Goal: Information Seeking & Learning: Compare options

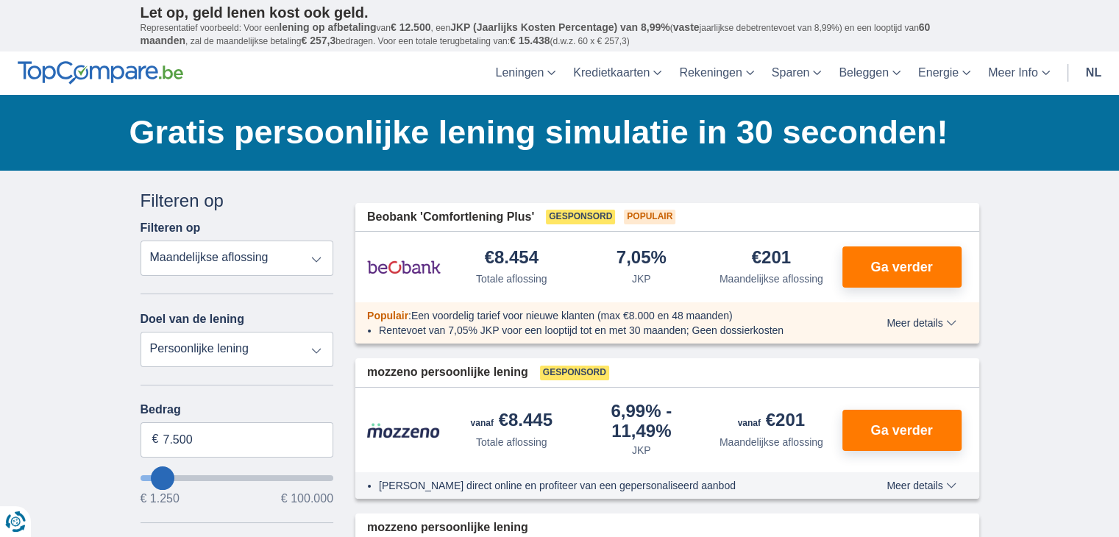
click at [315, 254] on select "Totale aflossing JKP Maandelijkse aflossing" at bounding box center [236, 257] width 193 height 35
click at [140, 240] on select "Totale aflossing JKP Maandelijkse aflossing" at bounding box center [236, 257] width 193 height 35
click at [318, 258] on select "Totale aflossing JKP Maandelijkse aflossing" at bounding box center [236, 257] width 193 height 35
select select "mrp+"
click at [140, 240] on select "Totale aflossing JKP Maandelijkse aflossing" at bounding box center [236, 257] width 193 height 35
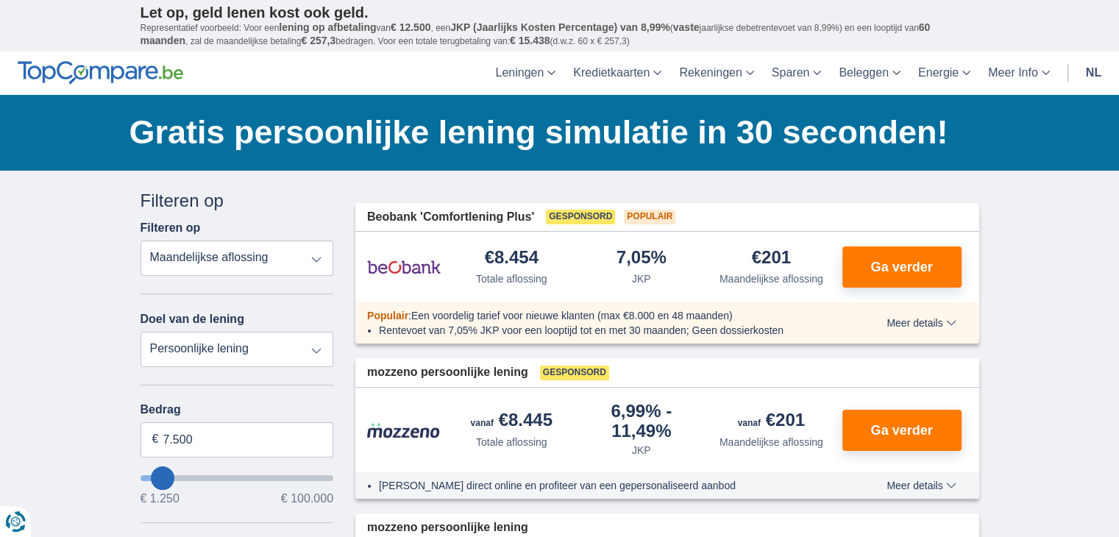
click at [319, 351] on select "Persoonlijke lening Auto Moto / fiets Mobilhome / caravan Renovatie Energie Sch…" at bounding box center [236, 349] width 193 height 35
click at [318, 351] on select "Persoonlijke lening Auto Moto / fiets Mobilhome / caravan Renovatie Energie Sch…" at bounding box center [236, 349] width 193 height 35
type input "5.250"
type input "5250"
select select "36"
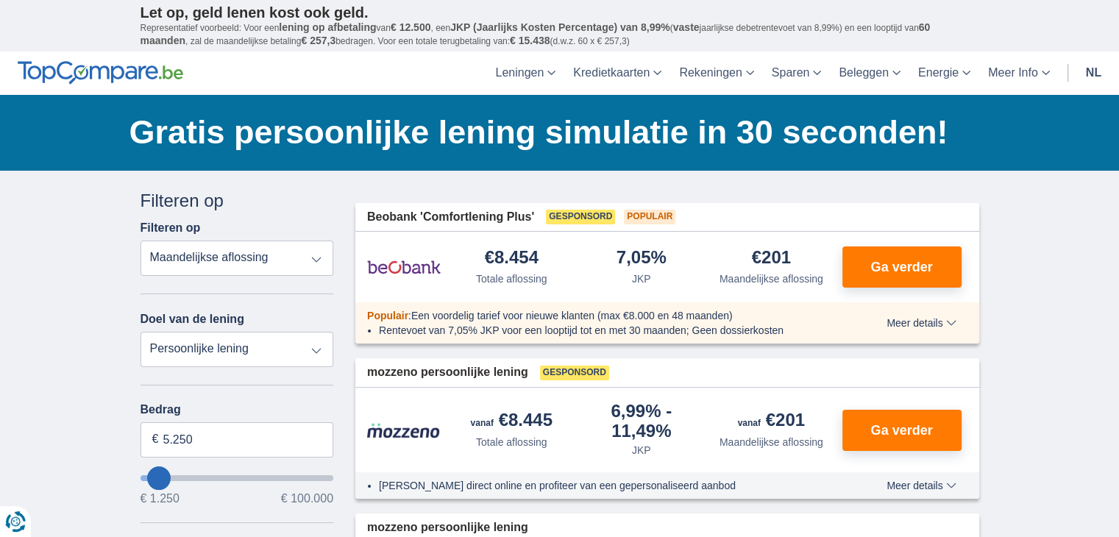
type input "4.250"
type input "3250"
type input "3.250"
select select "30"
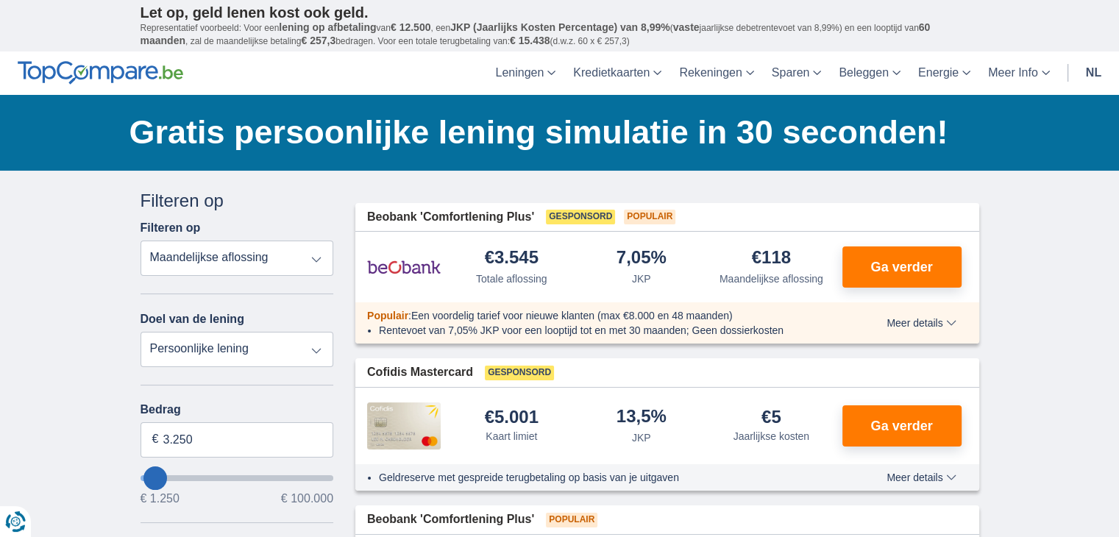
type input "4.250"
type input "4250"
select select "36"
type input "3.250"
type input "3250"
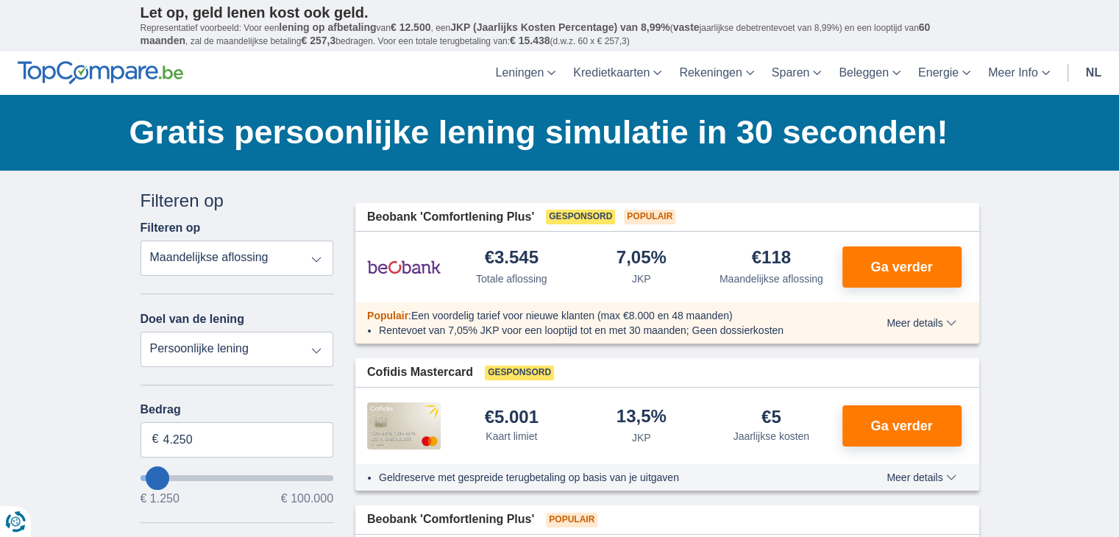
select select "30"
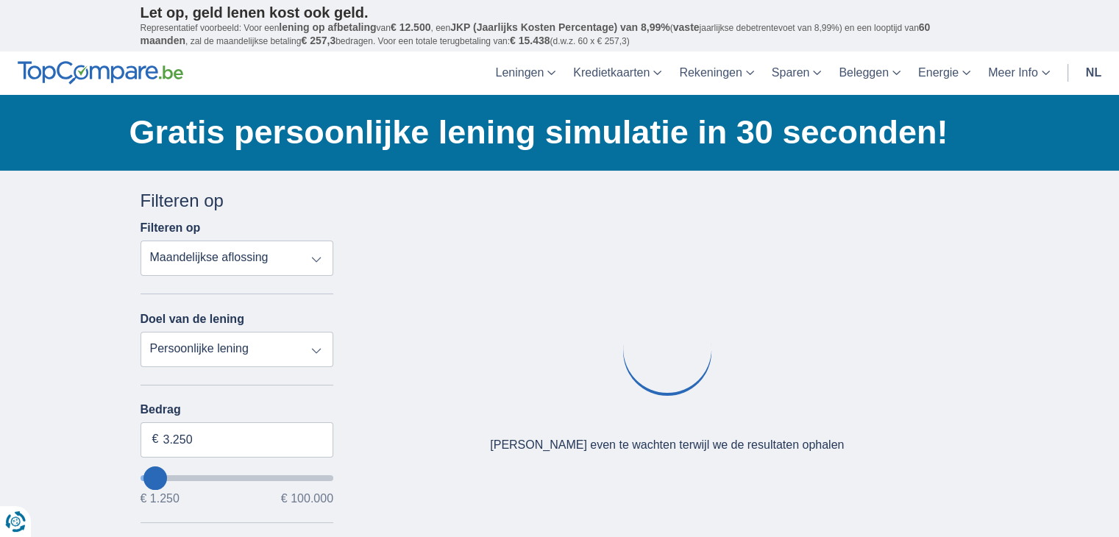
type input "1.250"
type input "1250"
select select "24"
type input "1250"
click at [140, 475] on input "wantToBorrow" at bounding box center [236, 478] width 193 height 6
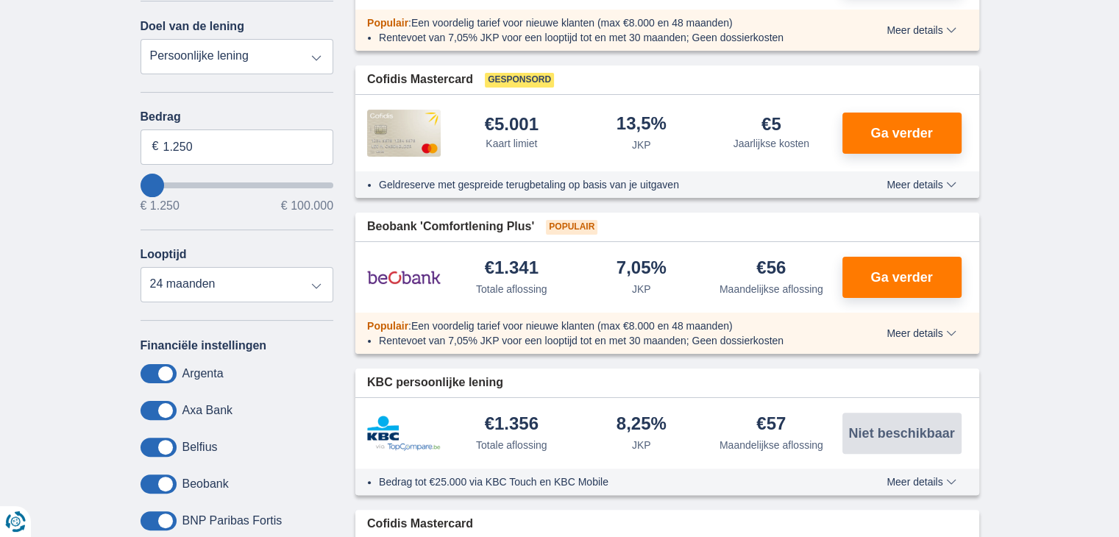
scroll to position [294, 0]
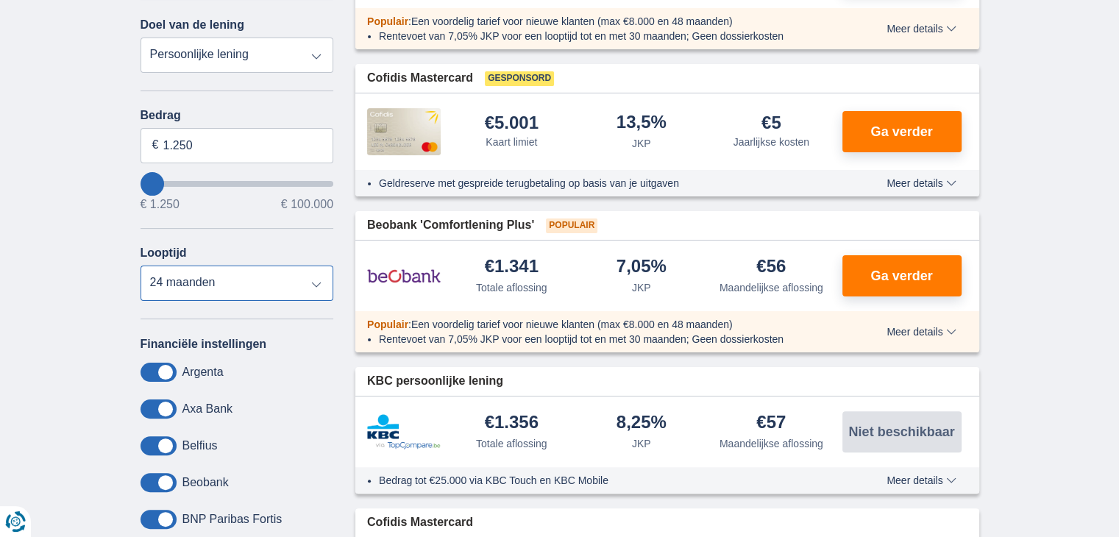
click at [317, 288] on select "12 maanden 18 maanden 24 maanden" at bounding box center [236, 282] width 193 height 35
select select "18"
click at [140, 265] on select "12 maanden 18 maanden 24 maanden" at bounding box center [236, 282] width 193 height 35
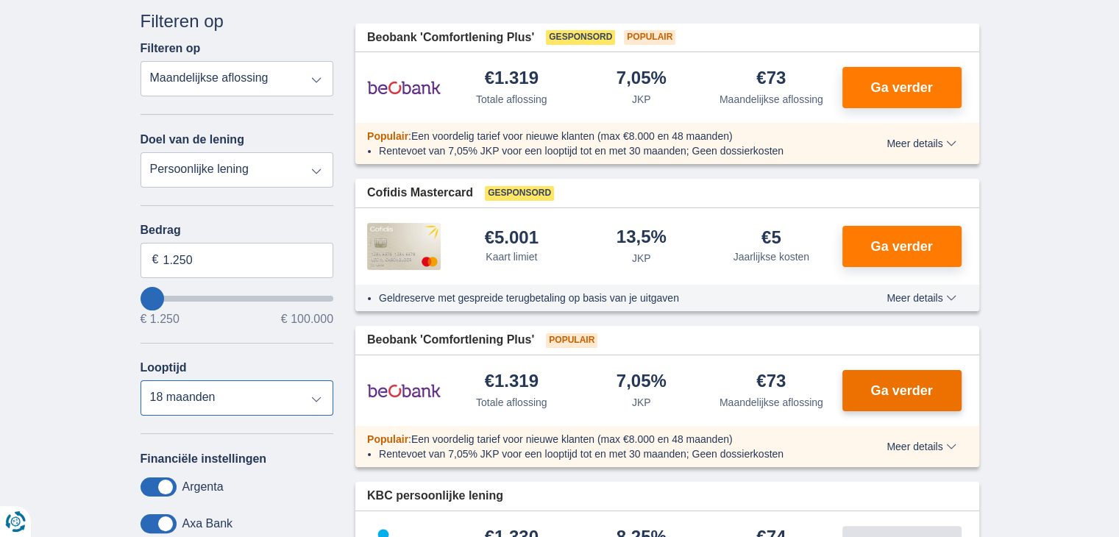
scroll to position [147, 0]
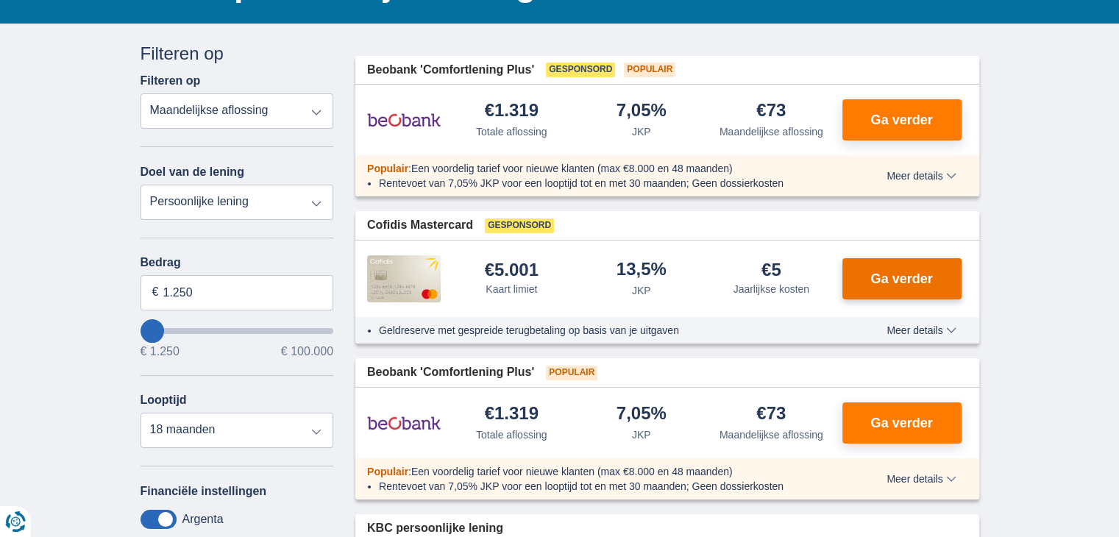
click at [891, 277] on span "Ga verder" at bounding box center [901, 278] width 62 height 13
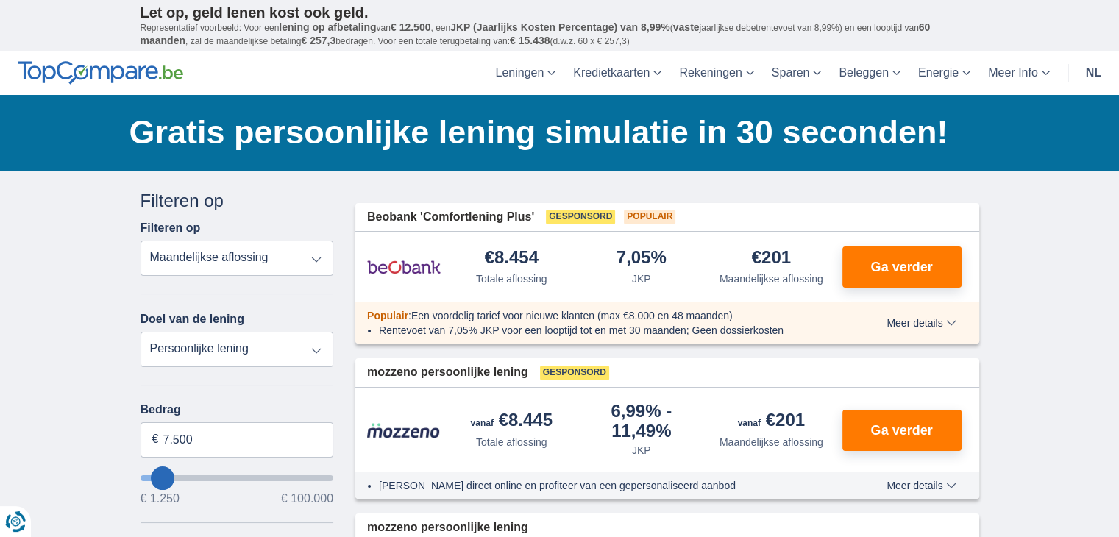
type input "1.250"
type input "1250"
select select "24"
type input "1250"
click at [142, 476] on input "wantToBorrow" at bounding box center [236, 478] width 193 height 6
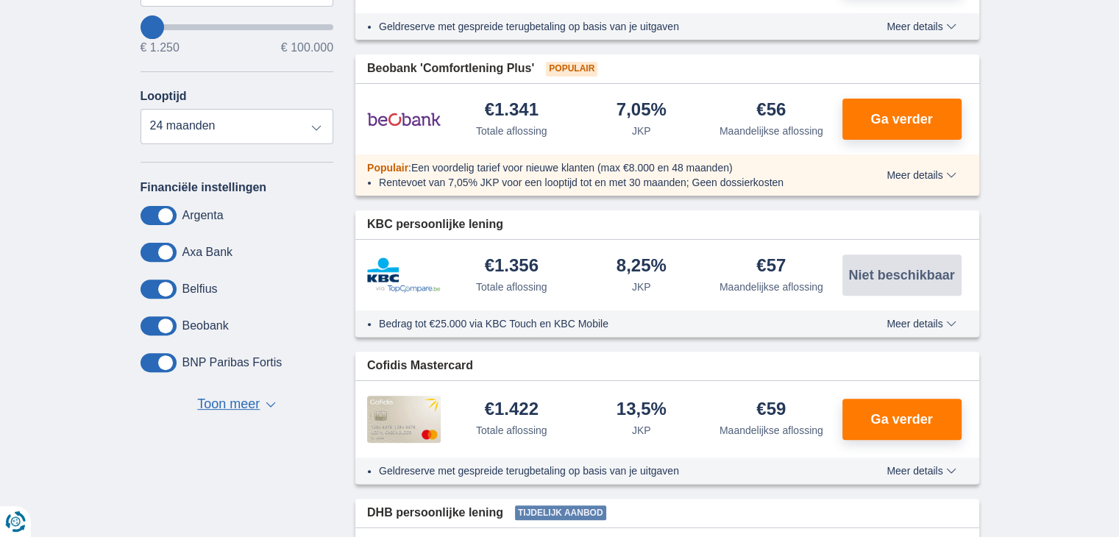
scroll to position [441, 0]
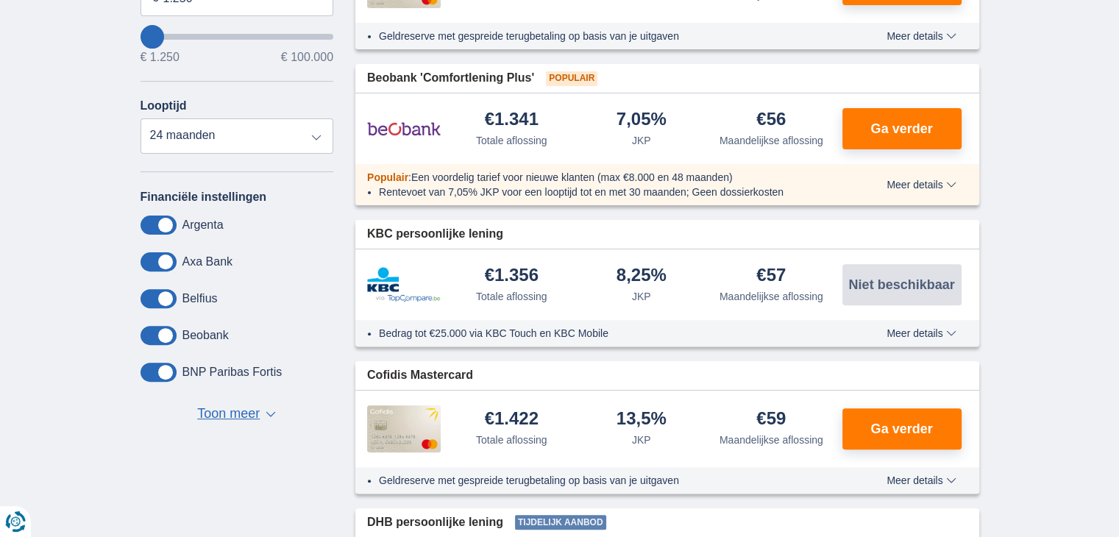
type input "10.250"
type input "10250"
click at [168, 35] on input "wantToBorrow" at bounding box center [236, 37] width 193 height 6
select select "60"
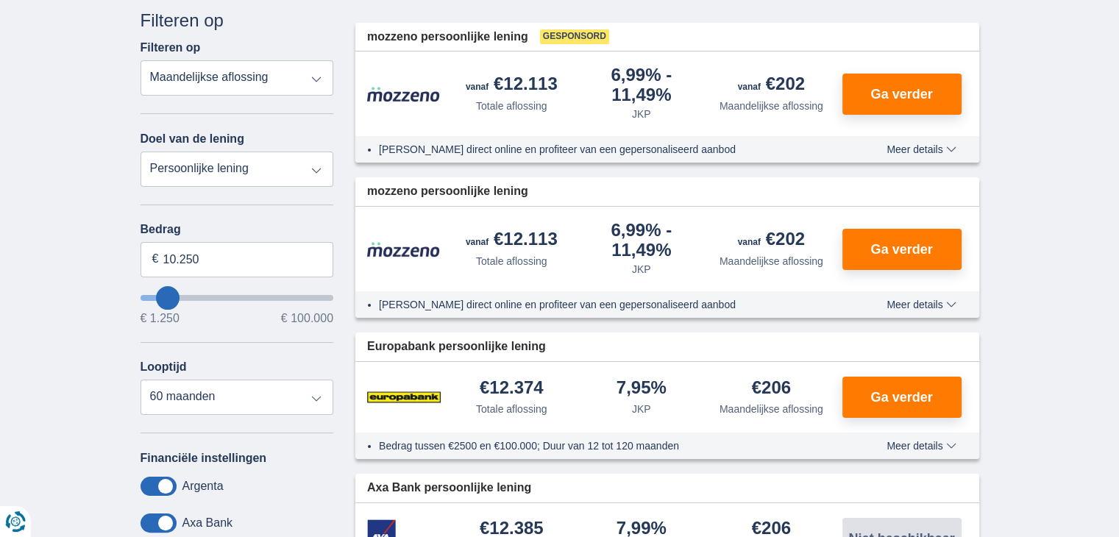
scroll to position [147, 0]
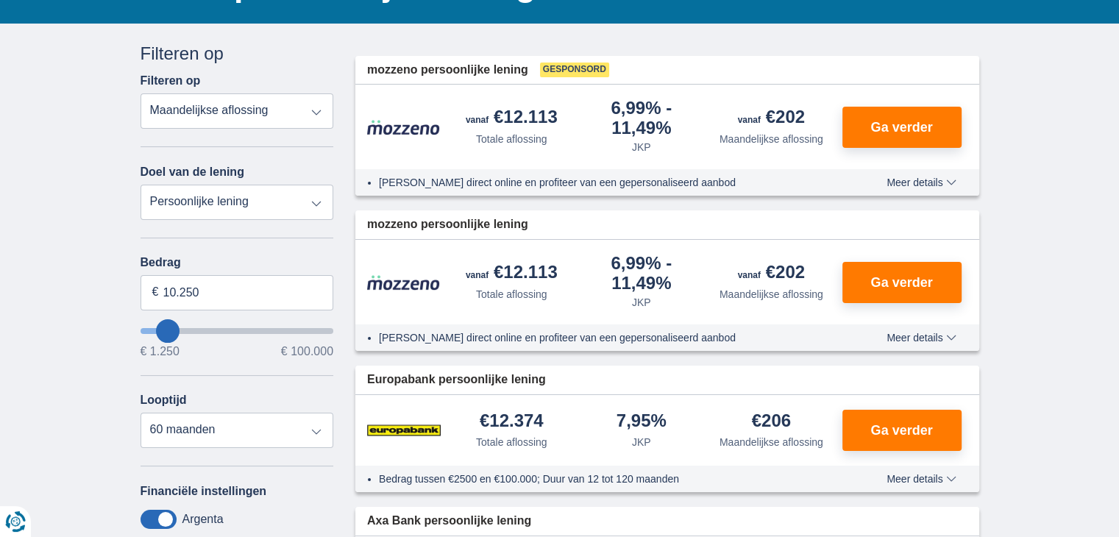
type input "1.250"
type input "1250"
select select "24"
type input "1250"
click at [147, 328] on input "wantToBorrow" at bounding box center [236, 331] width 193 height 6
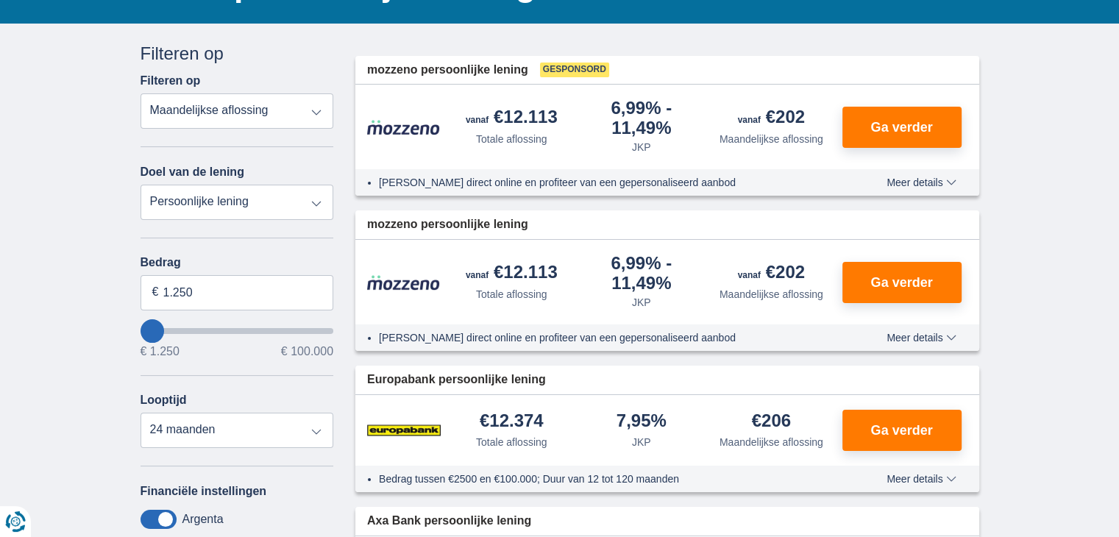
scroll to position [0, 0]
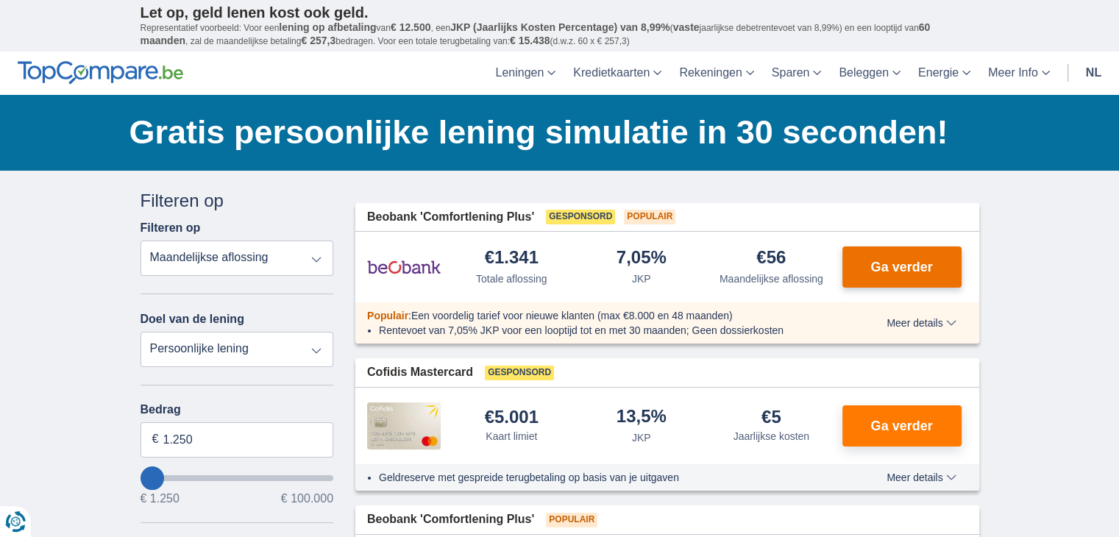
click at [905, 257] on button "Ga verder" at bounding box center [901, 266] width 119 height 41
